Goal: Register for event/course: Sign up to attend an event or enroll in a course

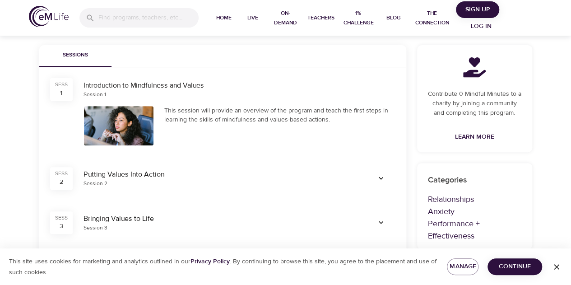
scroll to position [135, 0]
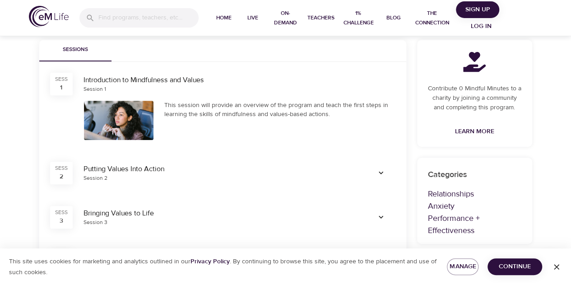
click at [128, 184] on div "Putting Values Into Action Session 2" at bounding box center [219, 173] width 283 height 29
click at [379, 172] on icon "button" at bounding box center [381, 172] width 5 height 3
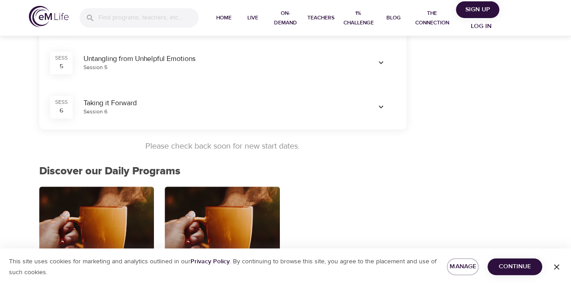
scroll to position [432, 0]
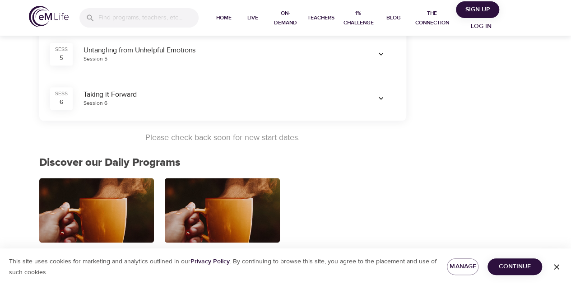
click at [382, 100] on icon "button" at bounding box center [381, 98] width 9 height 9
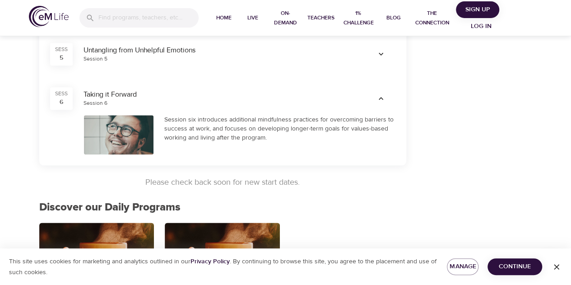
click at [229, 117] on div "Session six introduces additional mindfulness practices for overcoming barriers…" at bounding box center [279, 128] width 231 height 27
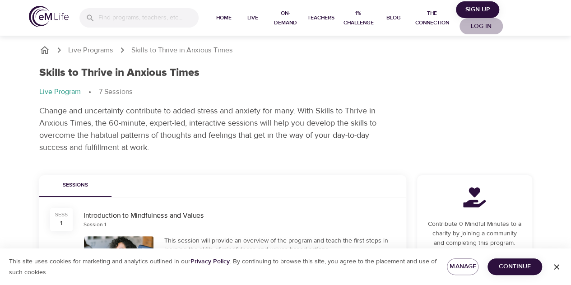
click at [482, 19] on button "Log in" at bounding box center [481, 26] width 43 height 17
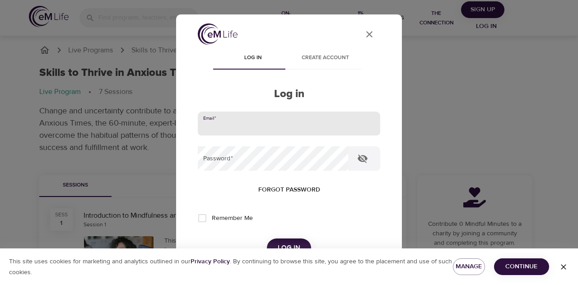
click at [315, 129] on input "email" at bounding box center [289, 124] width 182 height 24
type input "kristel.candelaria@kornferry.com"
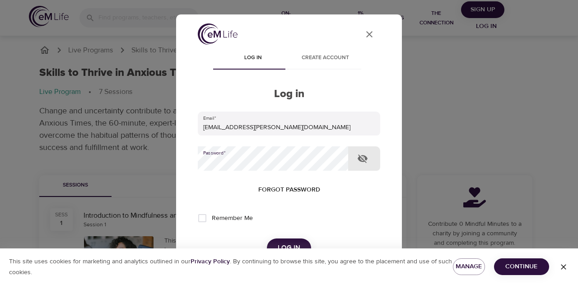
click at [262, 172] on form "Email   * kristel.candelaria@kornferry.com Password   * Forgot password Remembe…" at bounding box center [289, 185] width 182 height 146
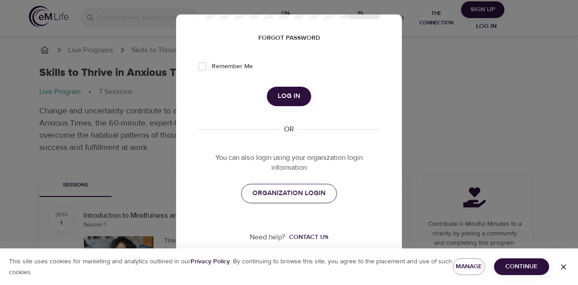
click at [296, 191] on span "ORGANIZATION LOGIN" at bounding box center [288, 193] width 73 height 12
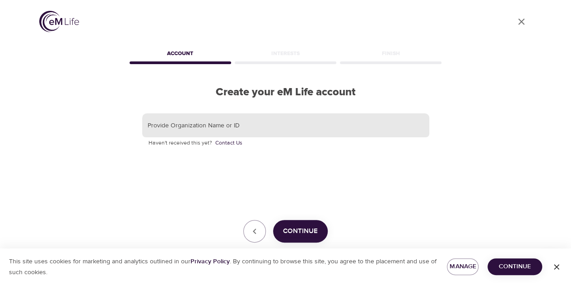
click at [266, 125] on input "text" at bounding box center [285, 125] width 287 height 24
click at [237, 129] on input "text" at bounding box center [285, 125] width 287 height 24
type input "Korn Ferry"
click at [309, 248] on div "This site uses cookies for marketing and analytics outlined in our Privacy Poli…" at bounding box center [285, 266] width 571 height 37
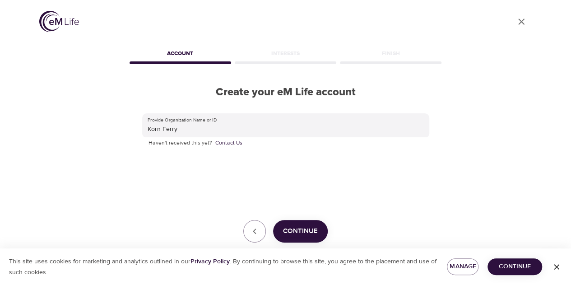
click at [299, 225] on span "Continue" at bounding box center [300, 231] width 35 height 12
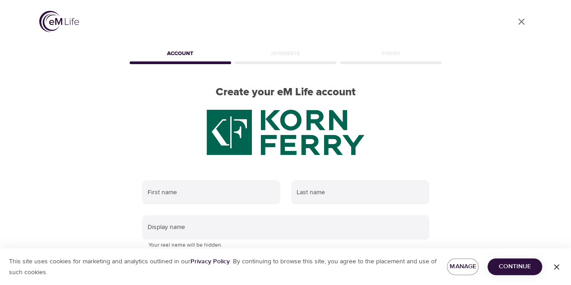
click at [517, 23] on icon "User Profile" at bounding box center [521, 21] width 11 height 11
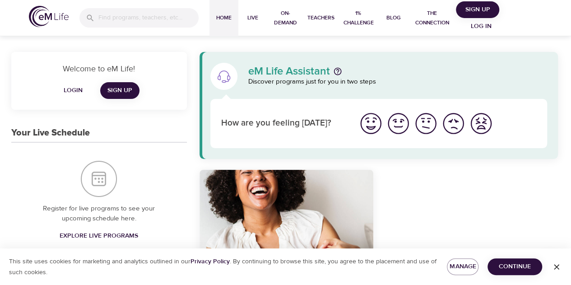
click at [483, 23] on span "Log in" at bounding box center [481, 26] width 36 height 11
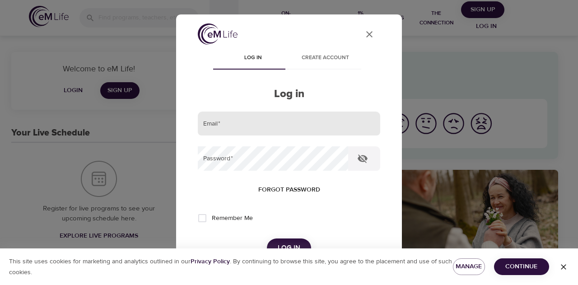
click at [239, 133] on input "email" at bounding box center [289, 124] width 182 height 24
type input "kristel.candelaria@kornferry.com"
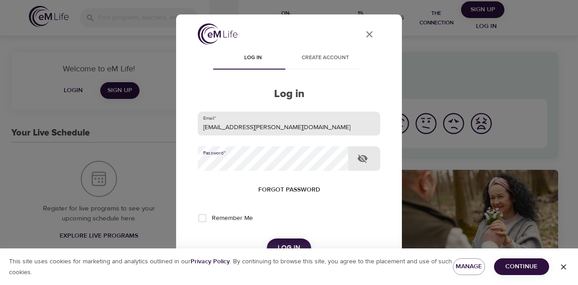
click at [267, 238] on button "Log in" at bounding box center [289, 247] width 44 height 19
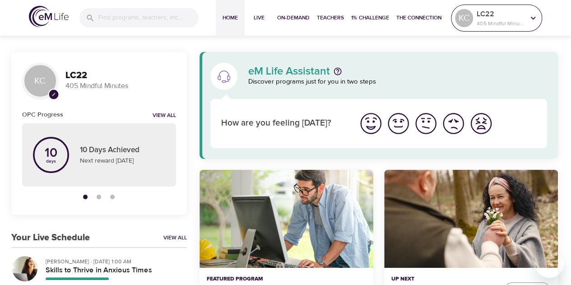
click at [509, 25] on p "405 Mindful Minutes" at bounding box center [501, 23] width 48 height 8
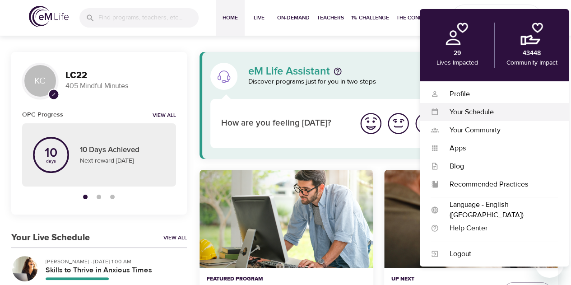
click at [481, 106] on div "Your Schedule Your Schedule" at bounding box center [494, 112] width 149 height 18
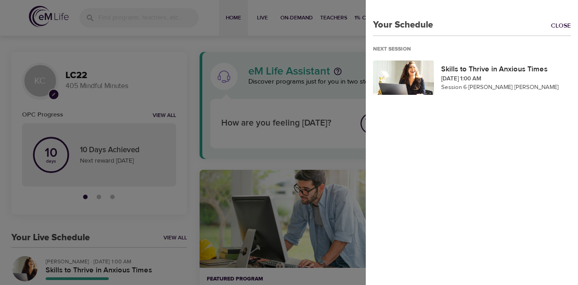
click at [149, 192] on div at bounding box center [289, 142] width 578 height 285
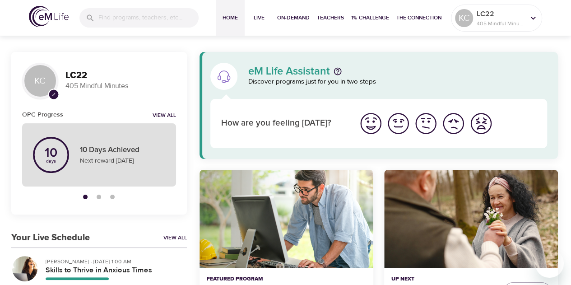
click at [111, 164] on p "Next reward in 10 day" at bounding box center [122, 160] width 85 height 9
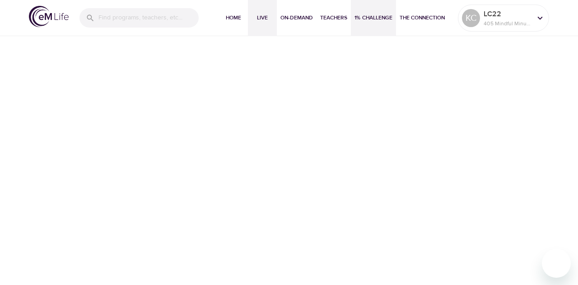
click at [263, 17] on span "Live" at bounding box center [263, 17] width 22 height 9
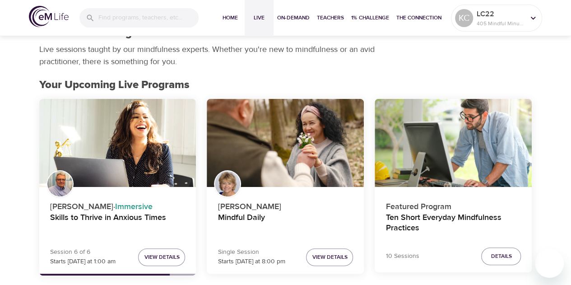
scroll to position [90, 0]
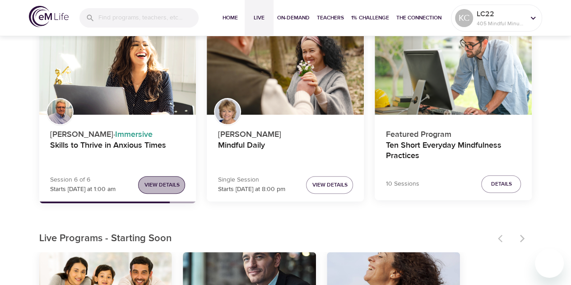
click at [166, 186] on span "View Details" at bounding box center [161, 184] width 35 height 9
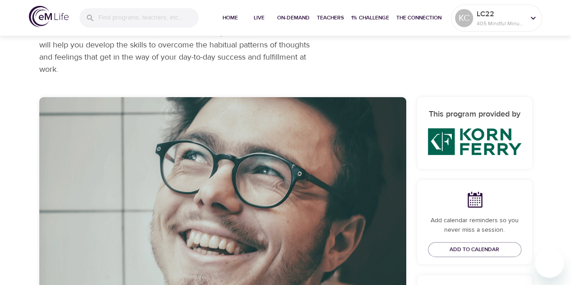
checkbox input "true"
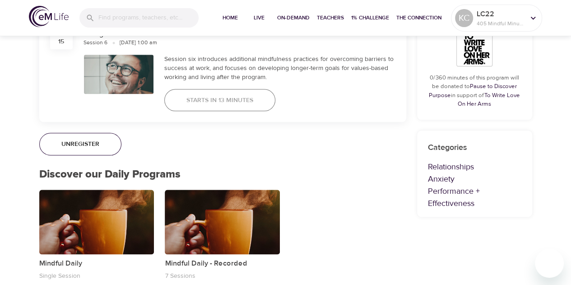
scroll to position [361, 0]
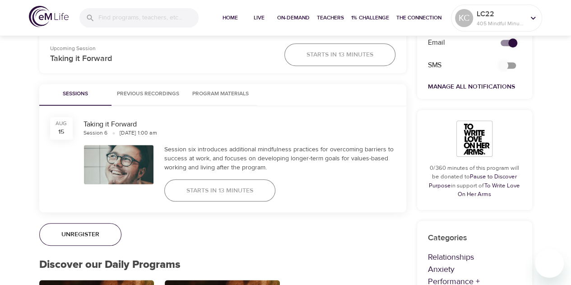
click at [216, 92] on span "Program Materials" at bounding box center [220, 93] width 61 height 9
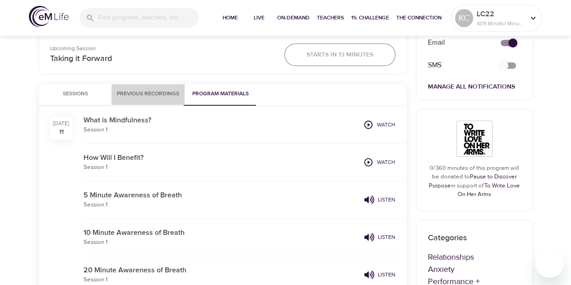
click at [163, 99] on button "Previous Recordings" at bounding box center [148, 95] width 73 height 22
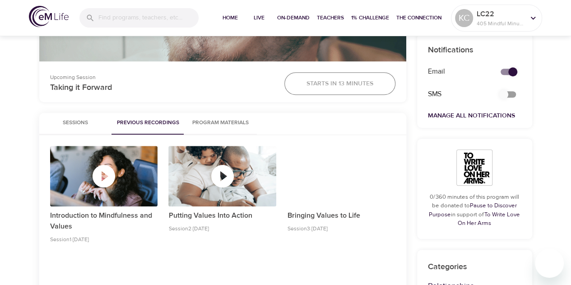
scroll to position [316, 0]
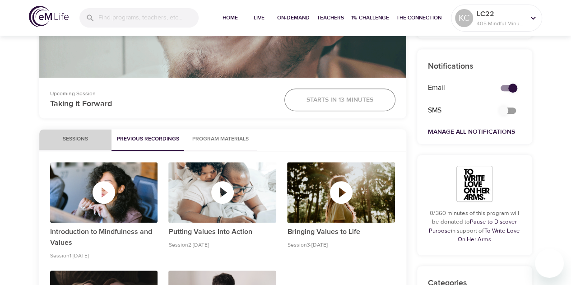
click at [79, 131] on button "Sessions" at bounding box center [75, 140] width 72 height 22
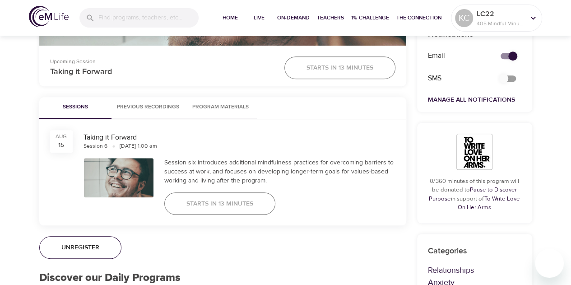
scroll to position [406, 0]
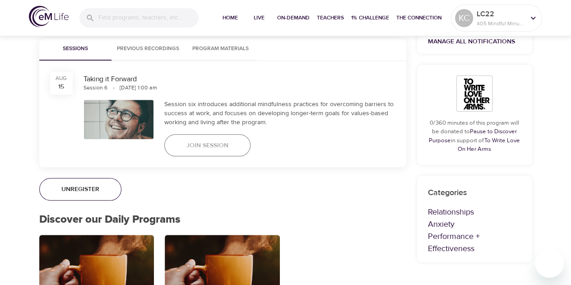
click at [187, 101] on div "Session six introduces additional mindfulness practices for overcoming barriers…" at bounding box center [279, 113] width 231 height 27
click at [229, 143] on button "Join Session" at bounding box center [207, 145] width 86 height 23
